Goal: Book appointment/travel/reservation

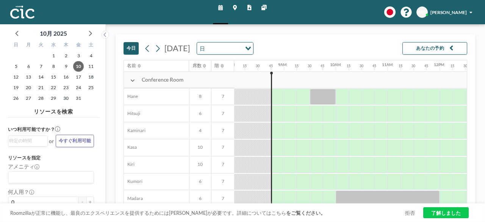
scroll to position [0, 419]
click at [423, 53] on button "あなたの予約" at bounding box center [434, 48] width 65 height 12
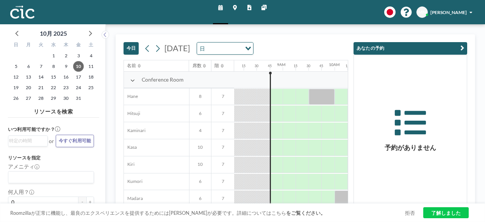
click at [405, 52] on button "あなたの予約" at bounding box center [410, 48] width 114 height 12
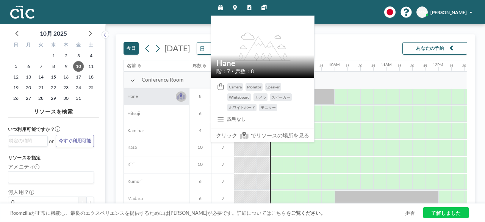
click at [183, 96] on icon at bounding box center [180, 97] width 7 height 5
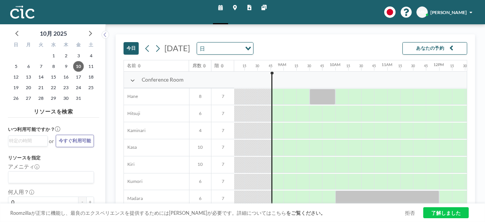
scroll to position [0, 419]
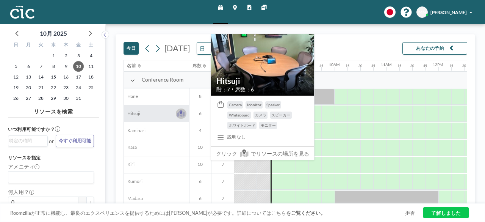
click at [186, 112] on button at bounding box center [181, 113] width 10 height 10
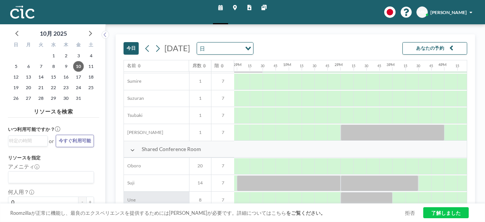
scroll to position [481, 620]
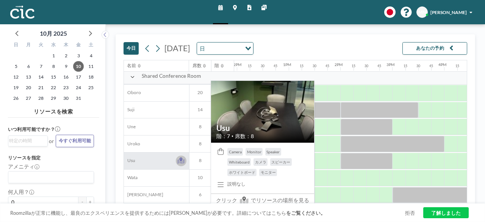
click at [181, 157] on icon at bounding box center [181, 159] width 3 height 4
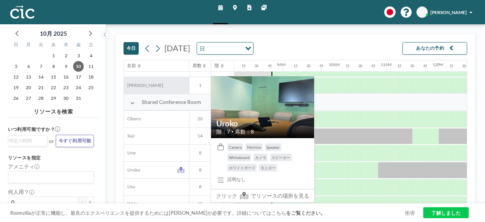
scroll to position [481, 419]
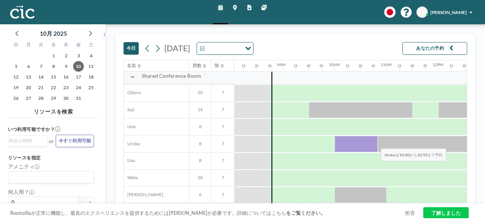
drag, startPoint x: 342, startPoint y: 141, endPoint x: 375, endPoint y: 142, distance: 32.6
click at [375, 142] on div at bounding box center [355, 144] width 43 height 16
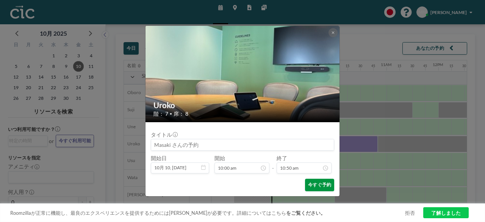
click at [314, 187] on button "今すぐ予約" at bounding box center [319, 184] width 29 height 12
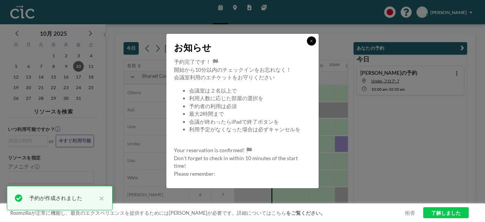
click at [311, 42] on icon at bounding box center [311, 41] width 3 height 4
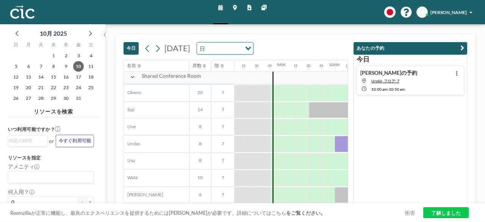
click at [429, 212] on link "了解しました" at bounding box center [445, 212] width 45 height 11
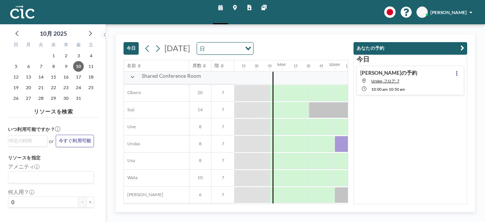
click at [393, 49] on button "あなたの予約" at bounding box center [410, 48] width 114 height 12
